Goal: Register for event/course: Sign up to attend an event or enroll in a course

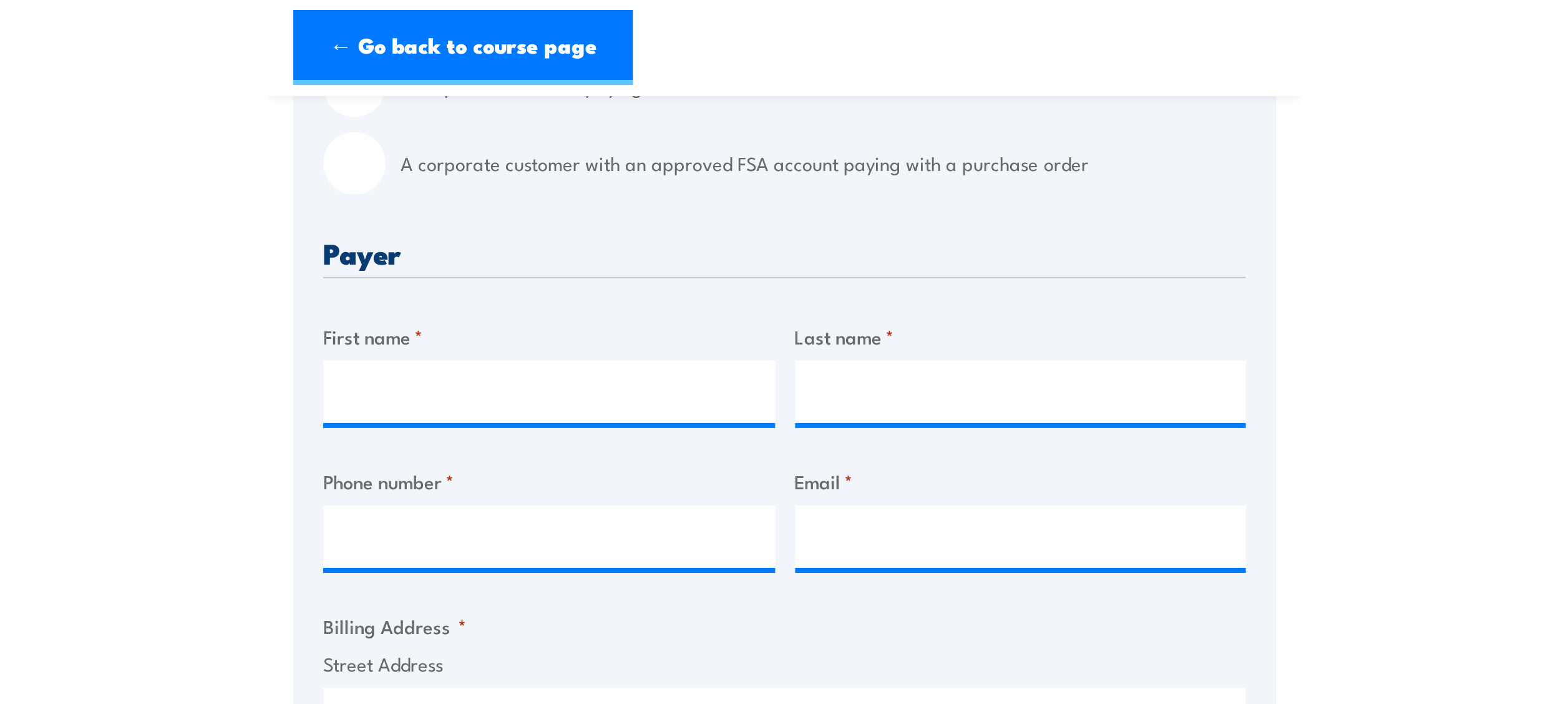
scroll to position [312, 0]
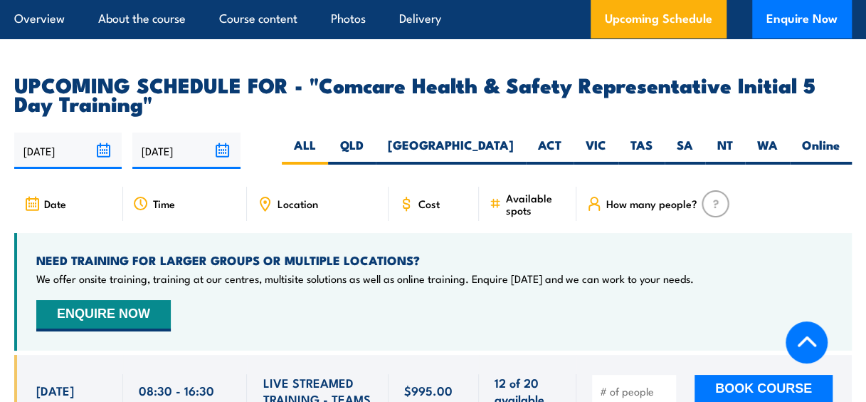
scroll to position [2278, 0]
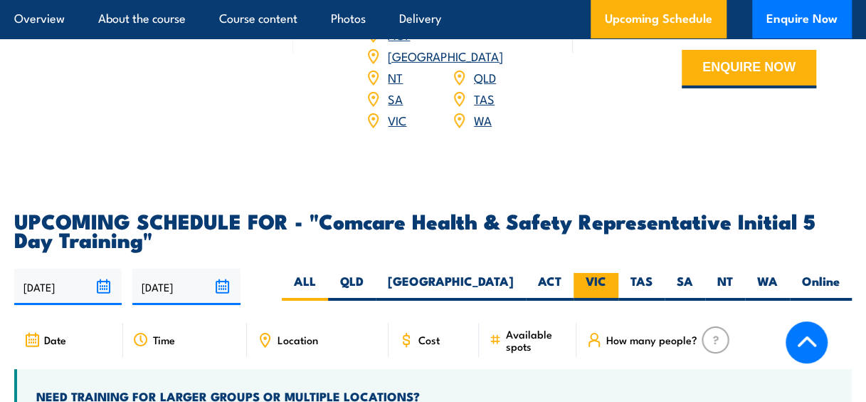
click at [589, 273] on label "VIC" at bounding box center [596, 287] width 45 height 28
click at [607, 273] on input "VIC" at bounding box center [611, 277] width 9 height 9
radio input "true"
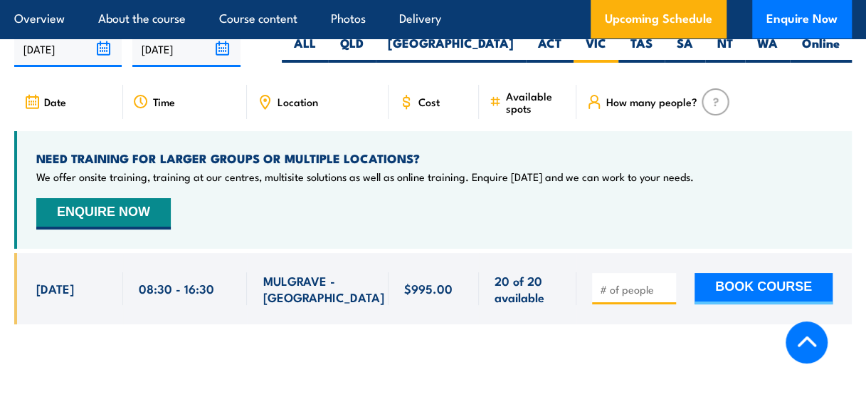
scroll to position [2538, 0]
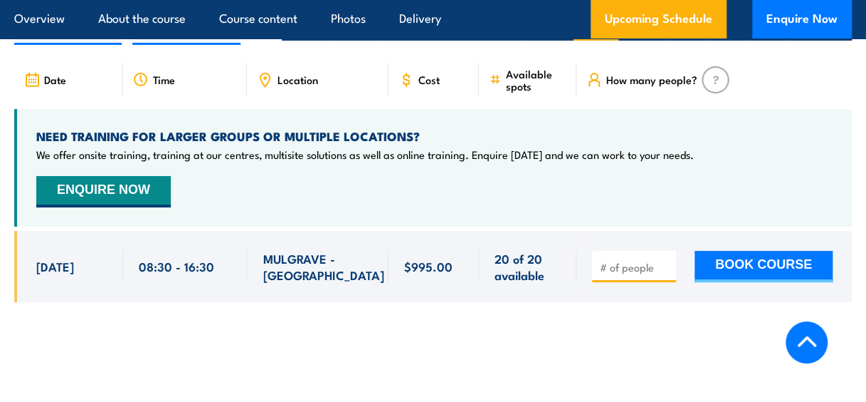
click at [632, 260] on input "number" at bounding box center [635, 267] width 71 height 14
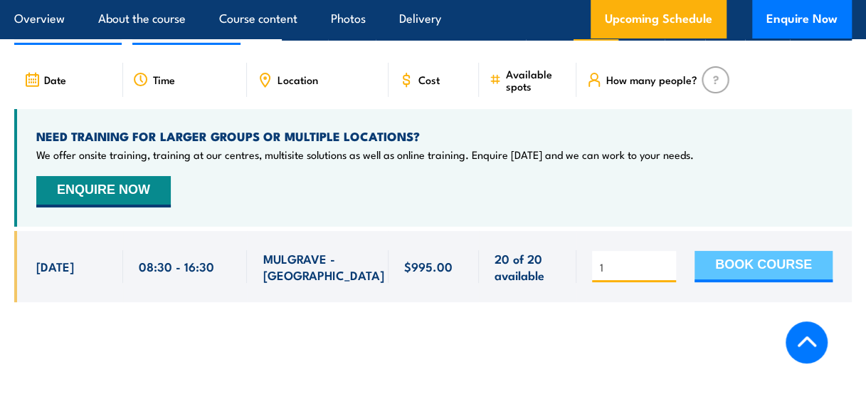
type input "1"
click at [770, 251] on button "BOOK COURSE" at bounding box center [764, 266] width 138 height 31
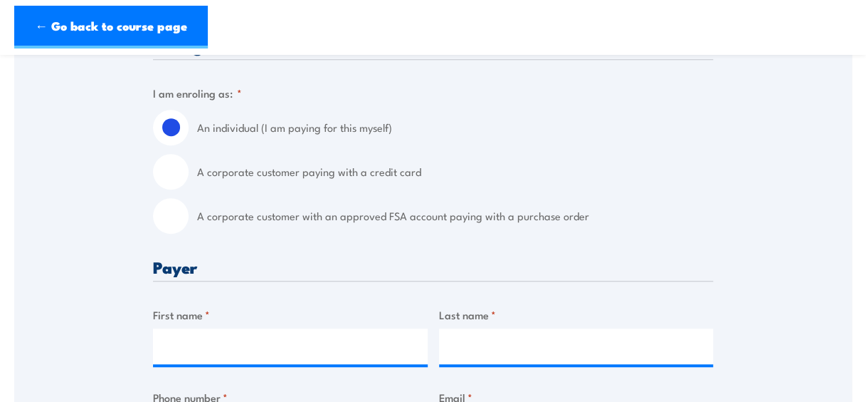
scroll to position [427, 0]
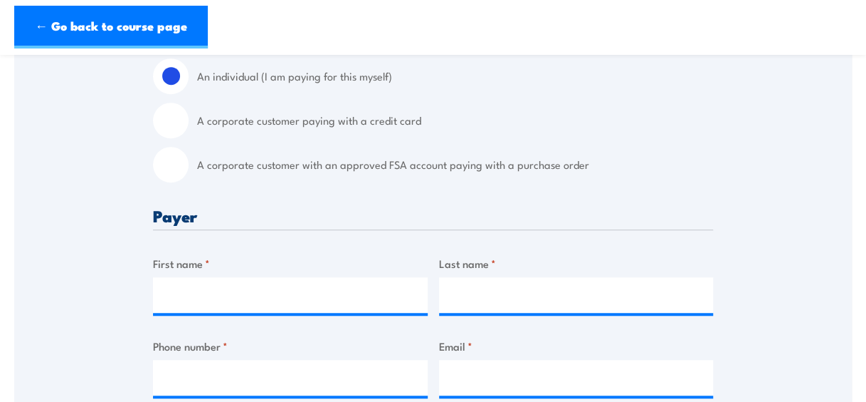
click at [170, 177] on input "A corporate customer with an approved FSA account paying with a purchase order" at bounding box center [171, 165] width 36 height 36
radio input "true"
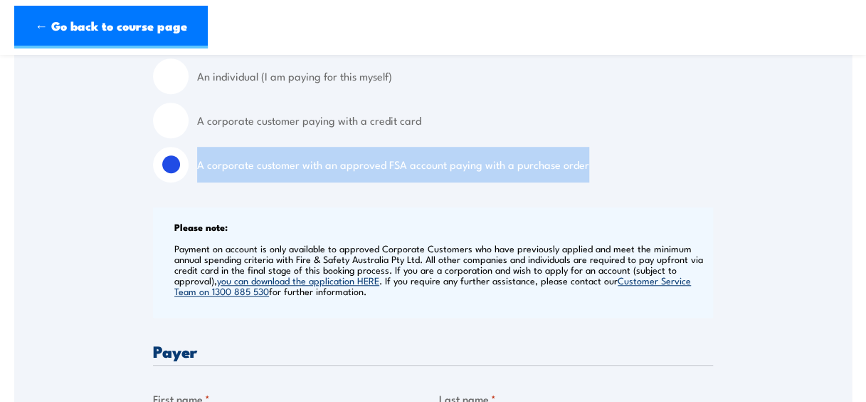
drag, startPoint x: 197, startPoint y: 178, endPoint x: 582, endPoint y: 177, distance: 385.9
click at [582, 177] on div "A corporate customer with an approved FSA account paying with a purchase order" at bounding box center [433, 165] width 560 height 36
copy label "A corporate customer with an approved FSA account paying with a purchase order"
click at [353, 177] on label "A corporate customer with an approved FSA account paying with a purchase order" at bounding box center [455, 165] width 516 height 36
click at [189, 177] on input "A corporate customer with an approved FSA account paying with a purchase order" at bounding box center [171, 165] width 36 height 36
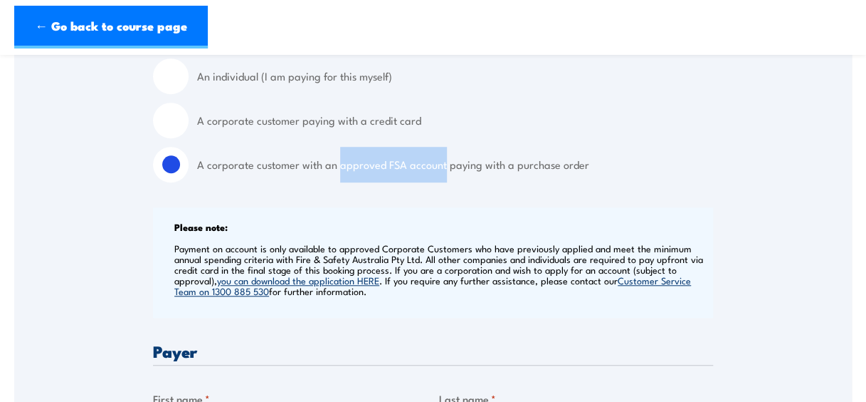
drag, startPoint x: 336, startPoint y: 177, endPoint x: 443, endPoint y: 186, distance: 107.2
click at [443, 182] on label "A corporate customer with an approved FSA account paying with a purchase order" at bounding box center [455, 165] width 516 height 36
copy label "approved FSA account"
click at [169, 177] on input "A corporate customer with an approved FSA account paying with a purchase order" at bounding box center [171, 165] width 36 height 36
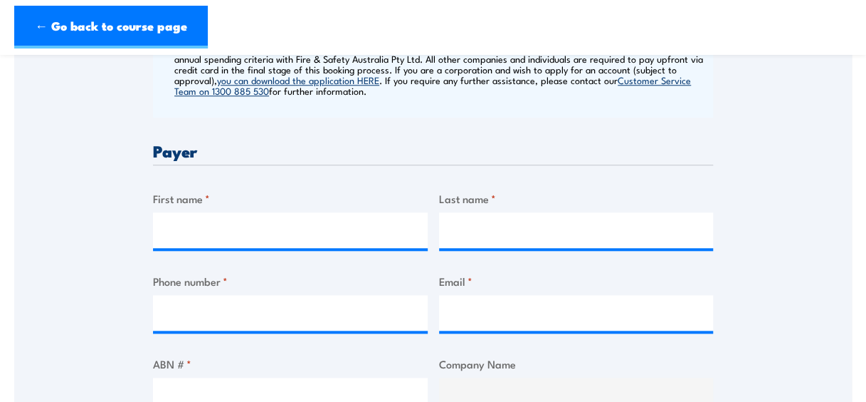
scroll to position [641, 0]
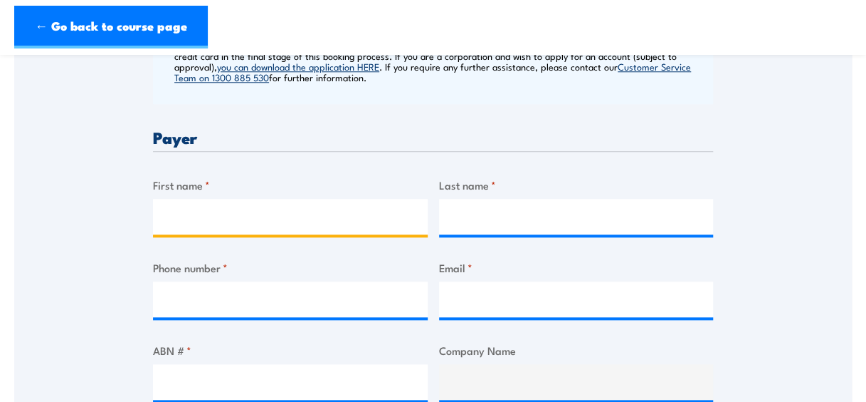
click at [272, 230] on input "First name *" at bounding box center [290, 217] width 275 height 36
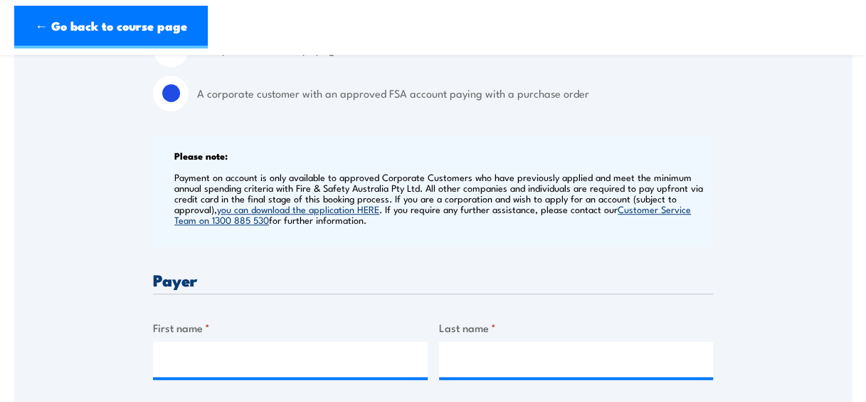
scroll to position [356, 0]
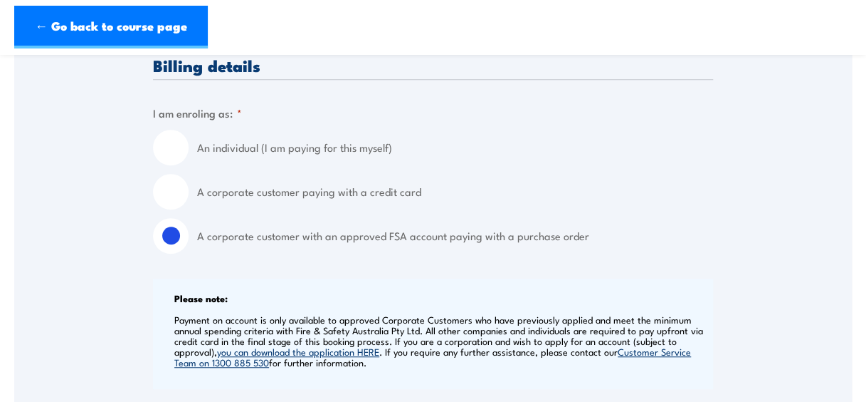
click at [184, 165] on input "An individual (I am paying for this myself)" at bounding box center [171, 148] width 36 height 36
radio input "true"
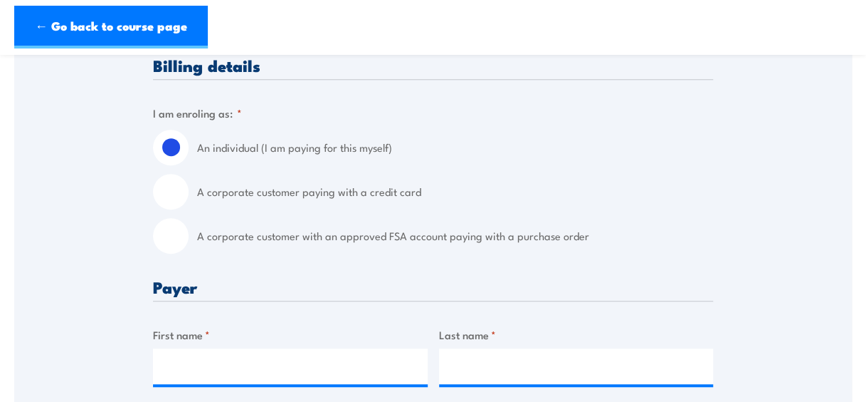
click at [172, 199] on input "A corporate customer paying with a credit card" at bounding box center [171, 192] width 36 height 36
radio input "true"
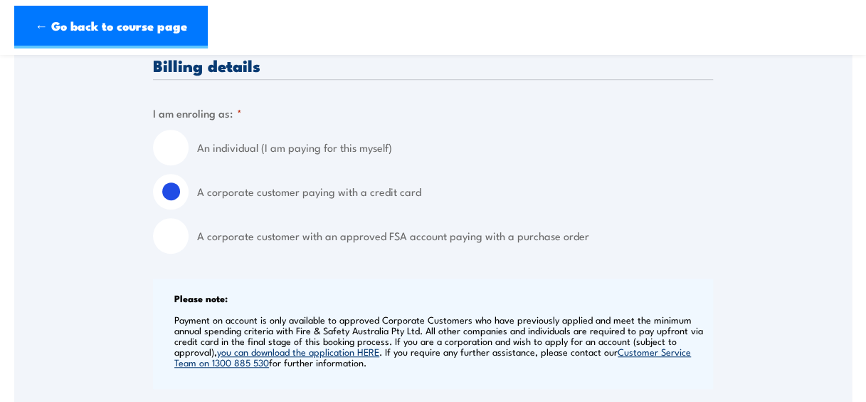
click at [174, 243] on input "A corporate customer with an approved FSA account paying with a purchase order" at bounding box center [171, 236] width 36 height 36
radio input "true"
click at [172, 155] on input "An individual (I am paying for this myself)" at bounding box center [171, 148] width 36 height 36
radio input "true"
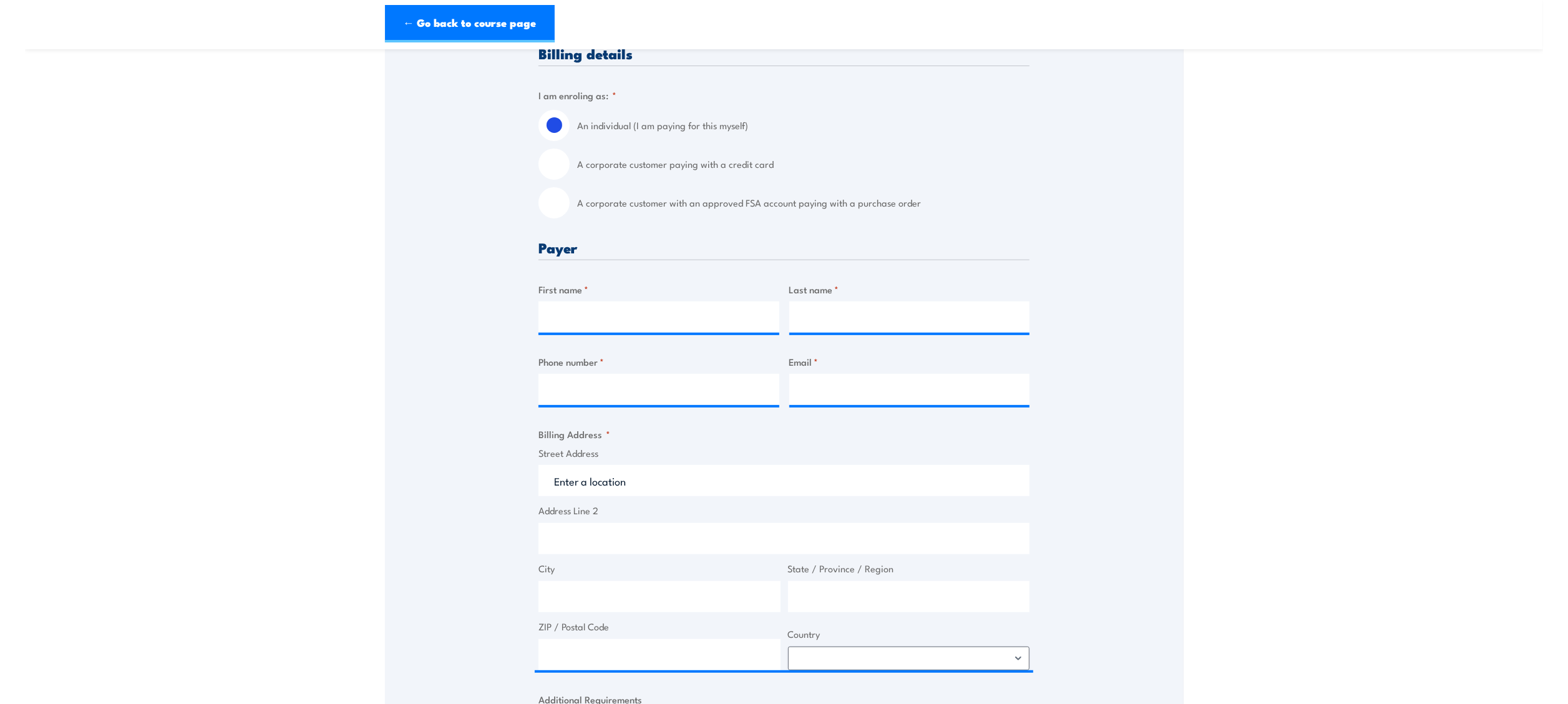
scroll to position [313, 0]
